Goal: Information Seeking & Learning: Learn about a topic

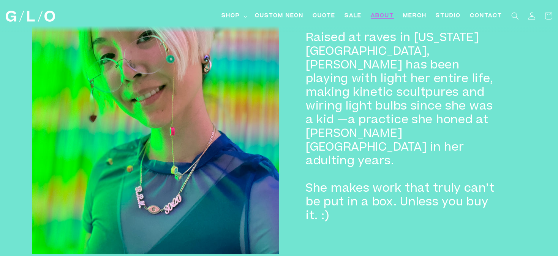
scroll to position [635, 0]
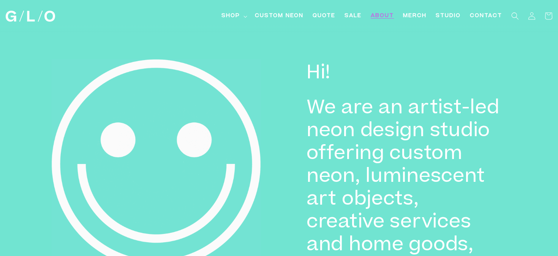
click at [25, 16] on img at bounding box center [30, 16] width 49 height 11
